Goal: Transaction & Acquisition: Purchase product/service

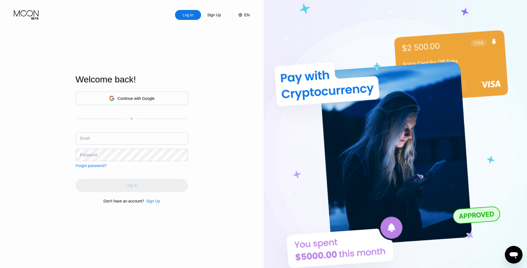
click at [97, 139] on input "text" at bounding box center [132, 138] width 112 height 12
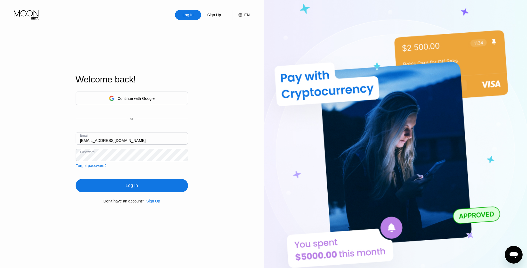
click at [127, 187] on div "Log In" at bounding box center [132, 186] width 12 height 6
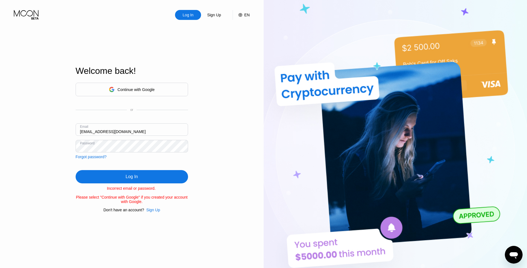
drag, startPoint x: 94, startPoint y: 130, endPoint x: 201, endPoint y: 132, distance: 106.9
click at [201, 132] on div "Log In Sign Up EN Language English Save Welcome back! Continue with Google or E…" at bounding box center [132, 147] width 264 height 295
type input "[EMAIL_ADDRESS][DOMAIN_NAME]"
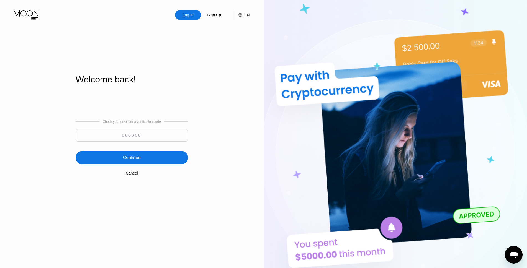
click at [129, 134] on input at bounding box center [132, 135] width 112 height 12
paste input "360085"
type input "360085"
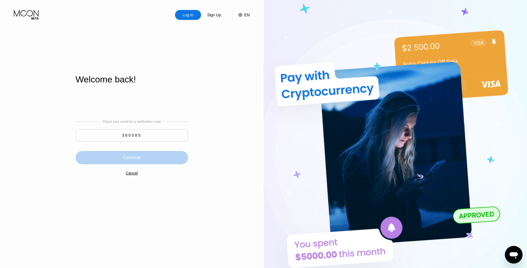
click at [152, 157] on div "Continue" at bounding box center [132, 157] width 112 height 13
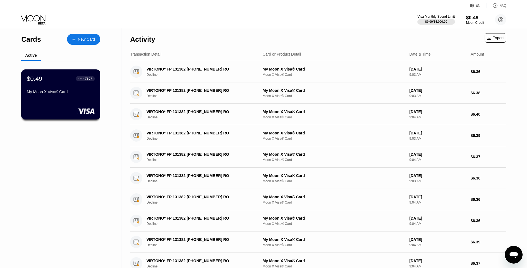
click at [83, 79] on div "● ● ● ● 7867" at bounding box center [85, 79] width 14 height 4
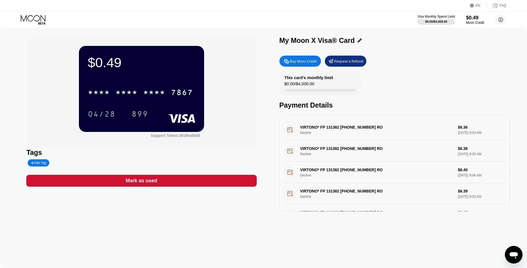
click at [303, 60] on div "Buy Moon Credit" at bounding box center [303, 61] width 27 height 5
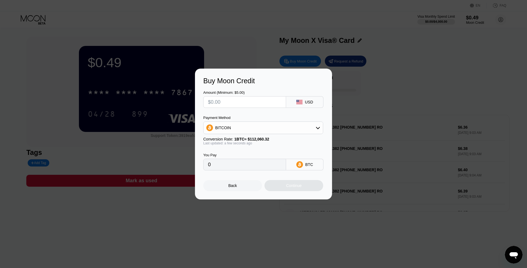
click at [236, 188] on div "Back" at bounding box center [233, 186] width 9 height 4
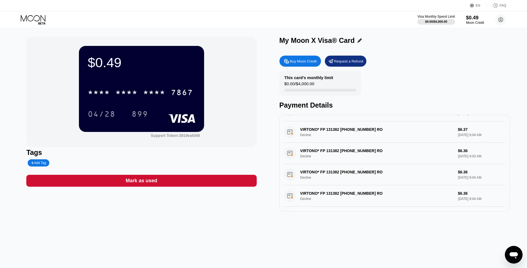
scroll to position [111, 0]
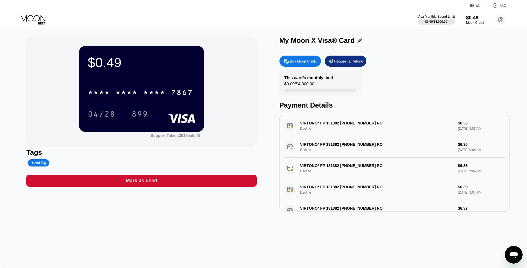
click at [296, 62] on div "Buy Moon Credit" at bounding box center [303, 61] width 27 height 5
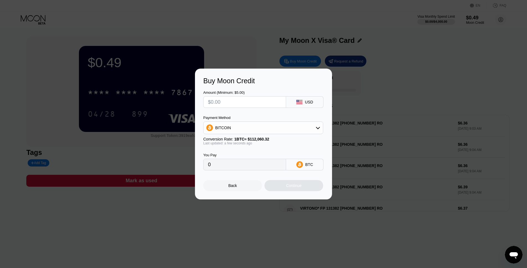
click at [211, 101] on input "text" at bounding box center [244, 102] width 73 height 11
type input "$13"
type input "0.00011601"
type input "$13"
click at [287, 188] on div "Continue" at bounding box center [294, 186] width 16 height 4
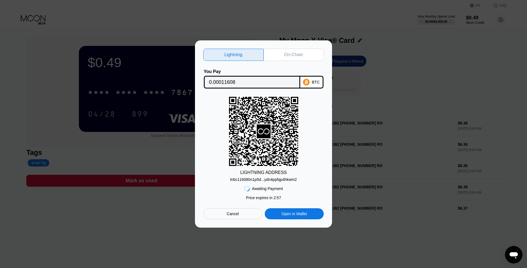
click at [288, 54] on div "On-Chain" at bounding box center [293, 55] width 19 height 6
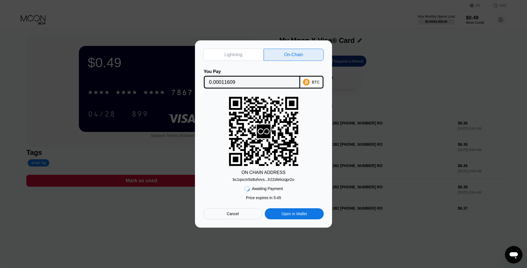
click at [243, 53] on div "Lightning" at bounding box center [233, 55] width 60 height 12
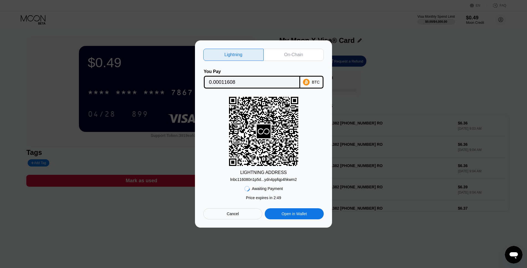
click at [285, 52] on div "On-Chain" at bounding box center [293, 55] width 19 height 6
type input "0.00011609"
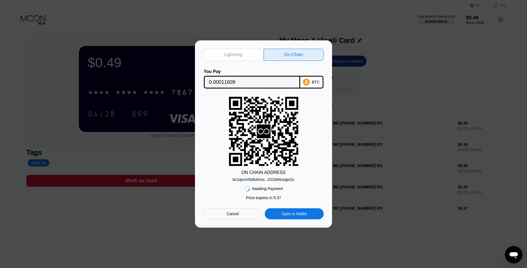
click at [271, 127] on icon at bounding box center [263, 131] width 69 height 67
click at [286, 214] on div "Open in Wallet" at bounding box center [294, 214] width 25 height 5
click at [236, 214] on div "Cancel" at bounding box center [233, 214] width 12 height 5
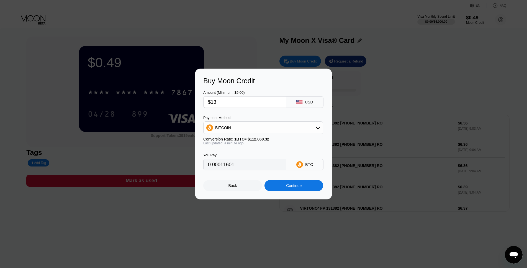
click at [304, 168] on div "BTC" at bounding box center [304, 165] width 37 height 12
click at [269, 166] on input "0.00011601" at bounding box center [244, 164] width 73 height 11
click at [317, 128] on icon at bounding box center [318, 128] width 4 height 2
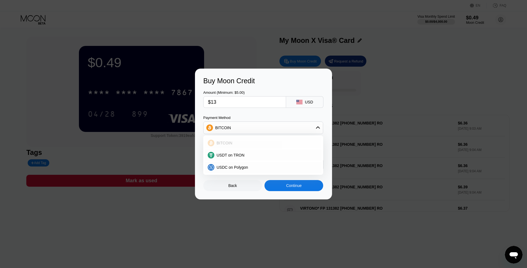
click at [227, 143] on span "BITCOIN" at bounding box center [225, 143] width 16 height 4
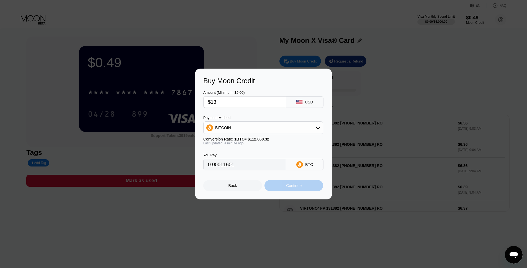
click at [291, 188] on div "Continue" at bounding box center [294, 186] width 16 height 4
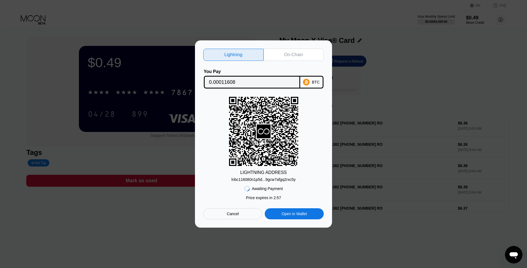
click at [293, 52] on div "On-Chain" at bounding box center [293, 55] width 19 height 6
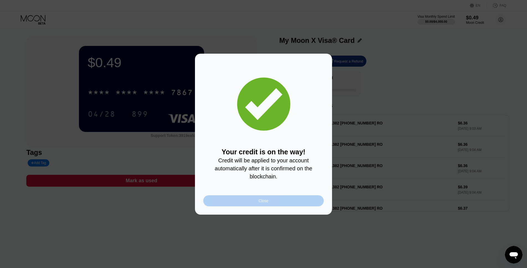
click at [250, 202] on div "Close" at bounding box center [263, 201] width 121 height 11
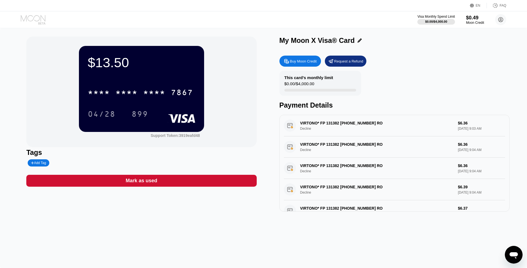
click at [26, 17] on icon at bounding box center [33, 18] width 25 height 6
